Goal: Information Seeking & Learning: Learn about a topic

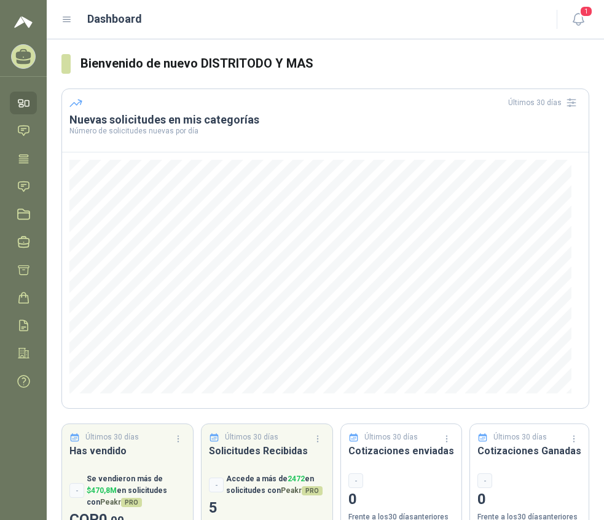
click at [68, 17] on icon at bounding box center [66, 19] width 11 height 11
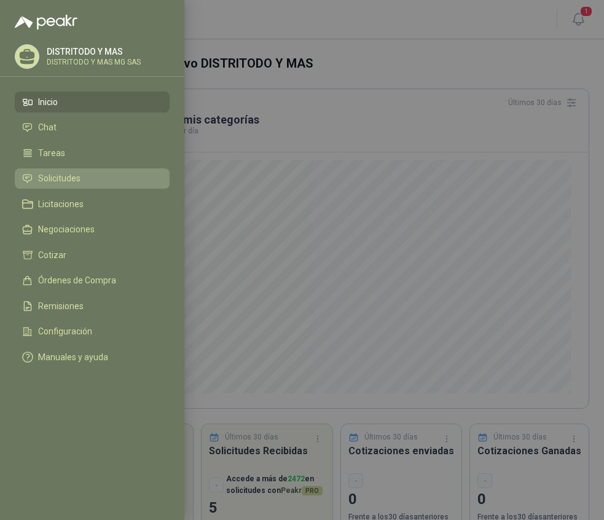
click at [60, 174] on span "Solicitudes" at bounding box center [59, 178] width 42 height 10
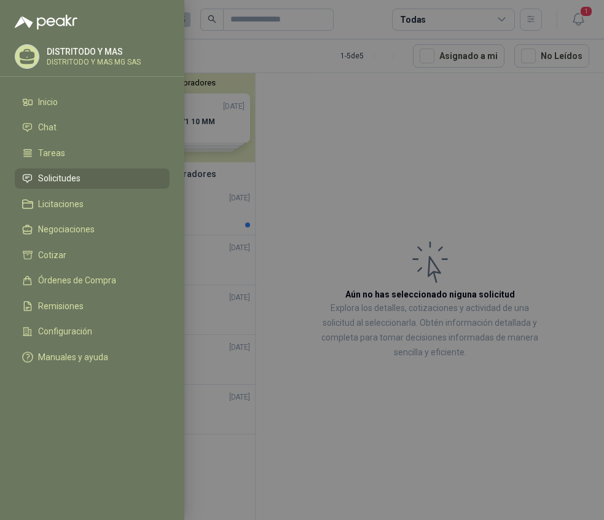
click at [297, 199] on div at bounding box center [302, 260] width 604 height 520
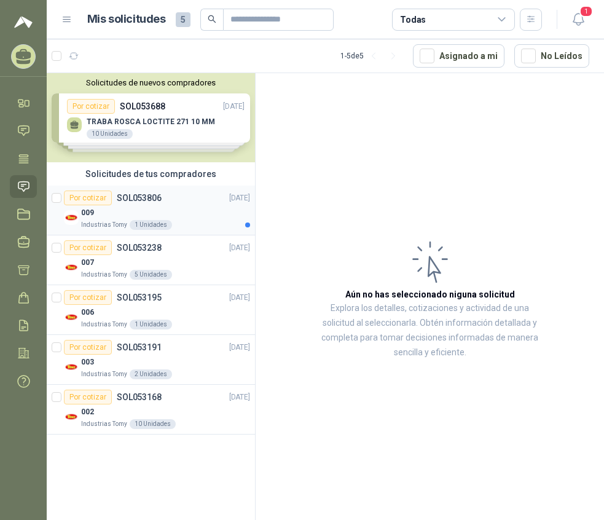
click at [109, 223] on p "Industrias Tomy" at bounding box center [104, 225] width 46 height 10
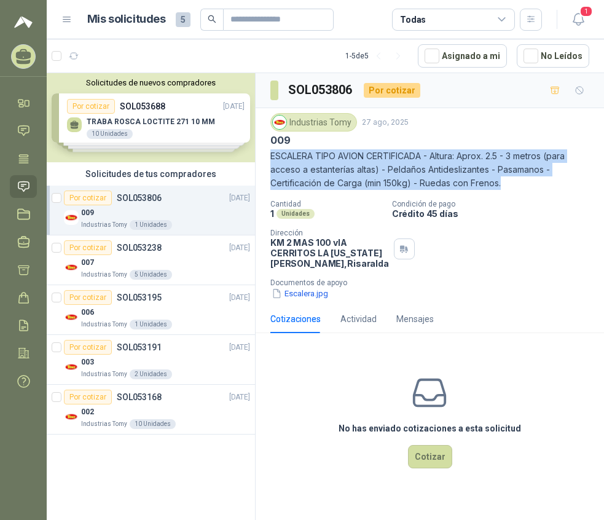
drag, startPoint x: 269, startPoint y: 156, endPoint x: 501, endPoint y: 180, distance: 234.2
click at [501, 180] on div "Industrias Tomy [DATE] 009 ESCALERA TIPO AVION CERTIFICADA - Altura: Aprox. 2.5…" at bounding box center [430, 206] width 348 height 197
copy p "ESCALERA TIPO AVION CERTIFICADA - Altura: Aprox. 2.5 - 3 metros (para acceso a …"
